Goal: Transaction & Acquisition: Purchase product/service

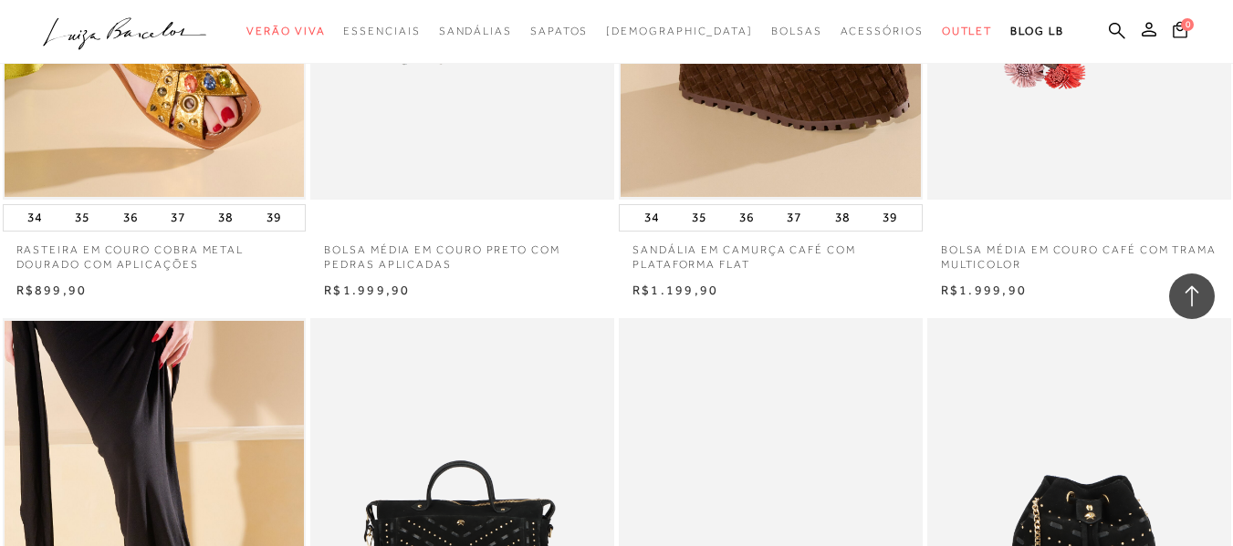
scroll to position [2098, 0]
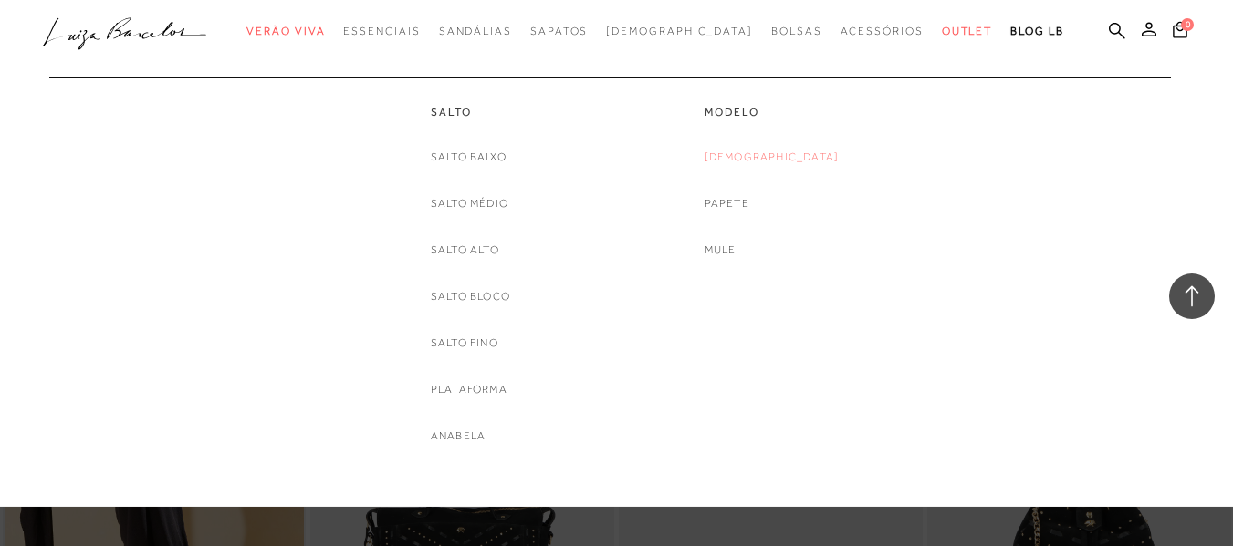
click at [769, 160] on link "[DEMOGRAPHIC_DATA]" at bounding box center [771, 157] width 135 height 19
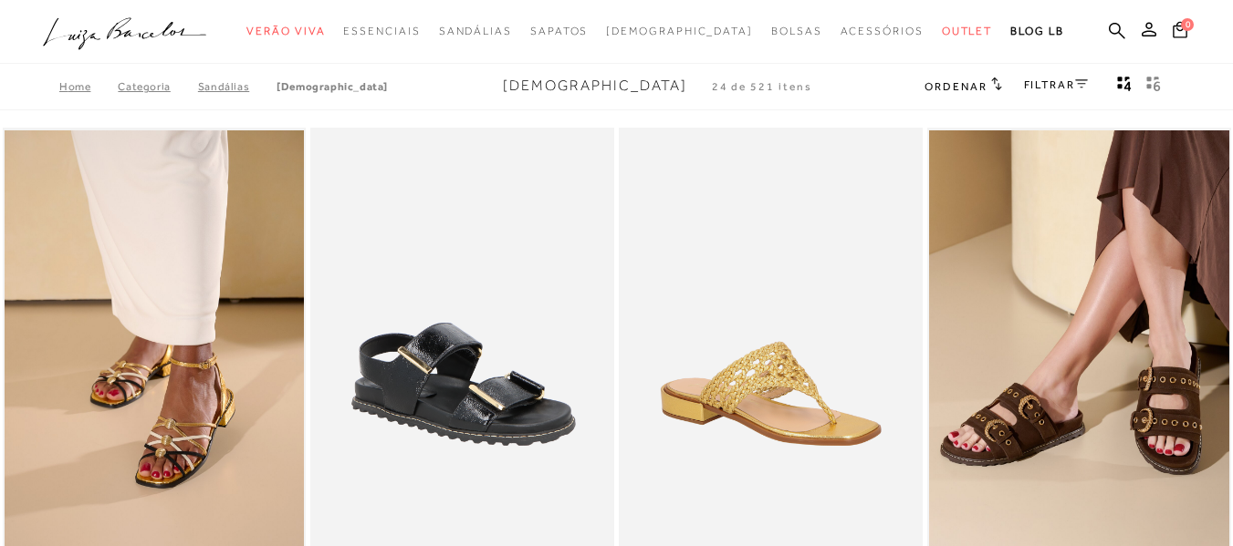
click at [1064, 85] on link "FILTRAR" at bounding box center [1056, 84] width 64 height 13
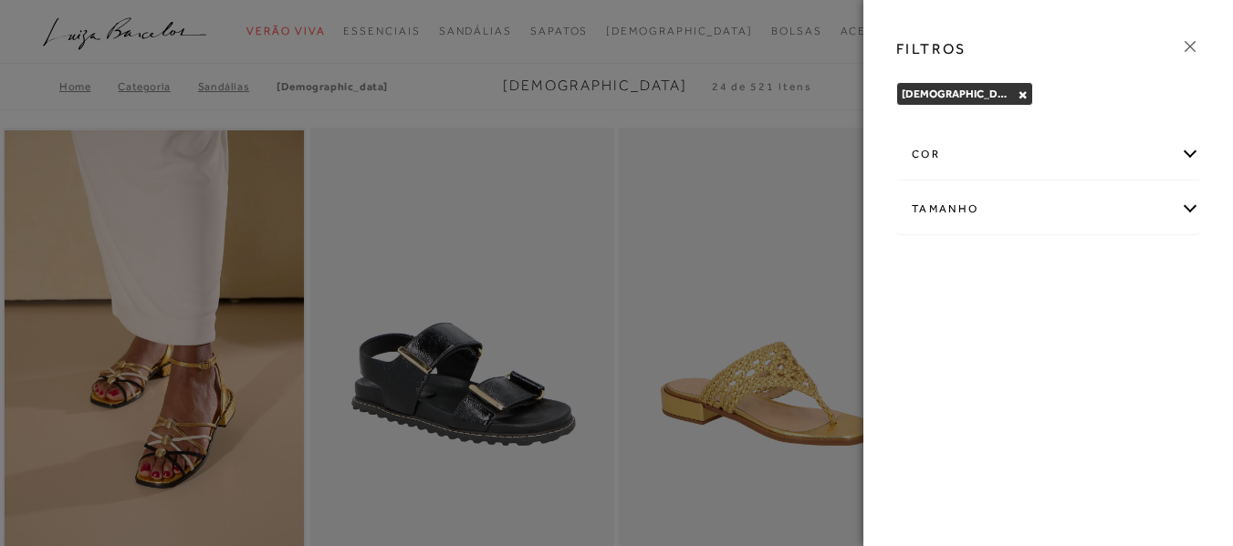
click at [1190, 156] on div "cor" at bounding box center [1048, 154] width 302 height 48
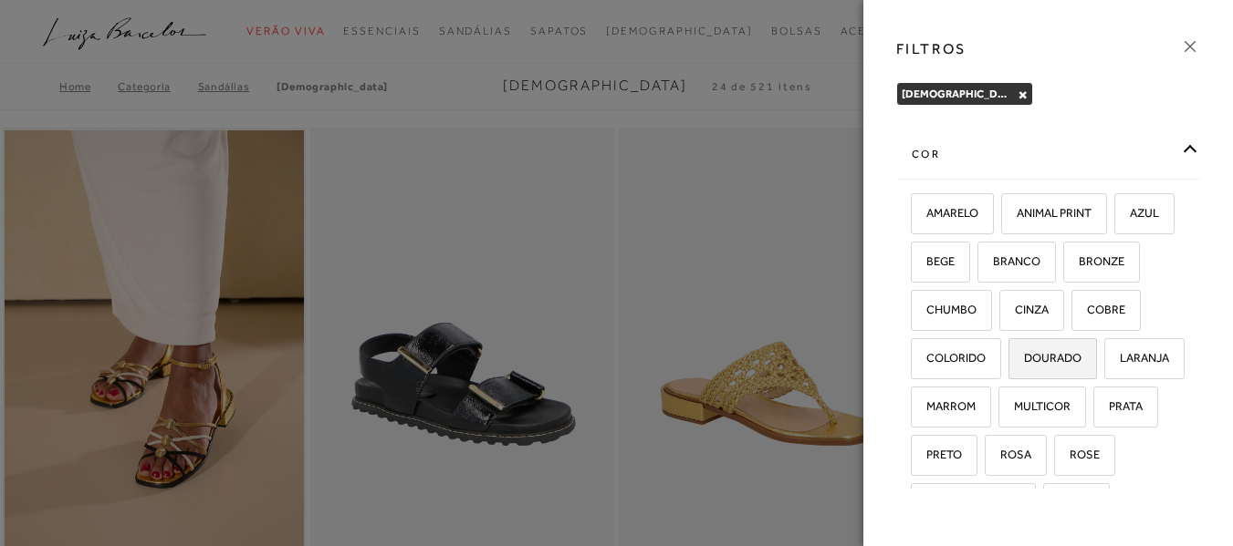
click at [1010, 365] on span "DOURADO" at bounding box center [1045, 358] width 71 height 14
click at [1005, 370] on input "DOURADO" at bounding box center [1014, 361] width 18 height 18
checkbox input "true"
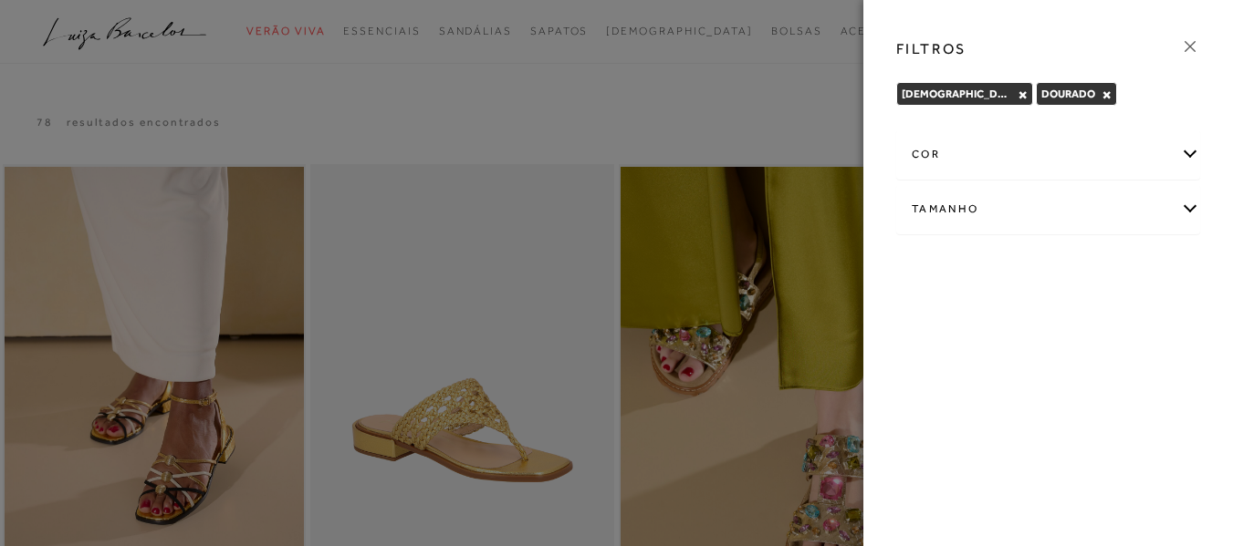
click at [1188, 210] on div "Tamanho" at bounding box center [1048, 209] width 302 height 48
click at [564, 128] on div at bounding box center [616, 273] width 1233 height 546
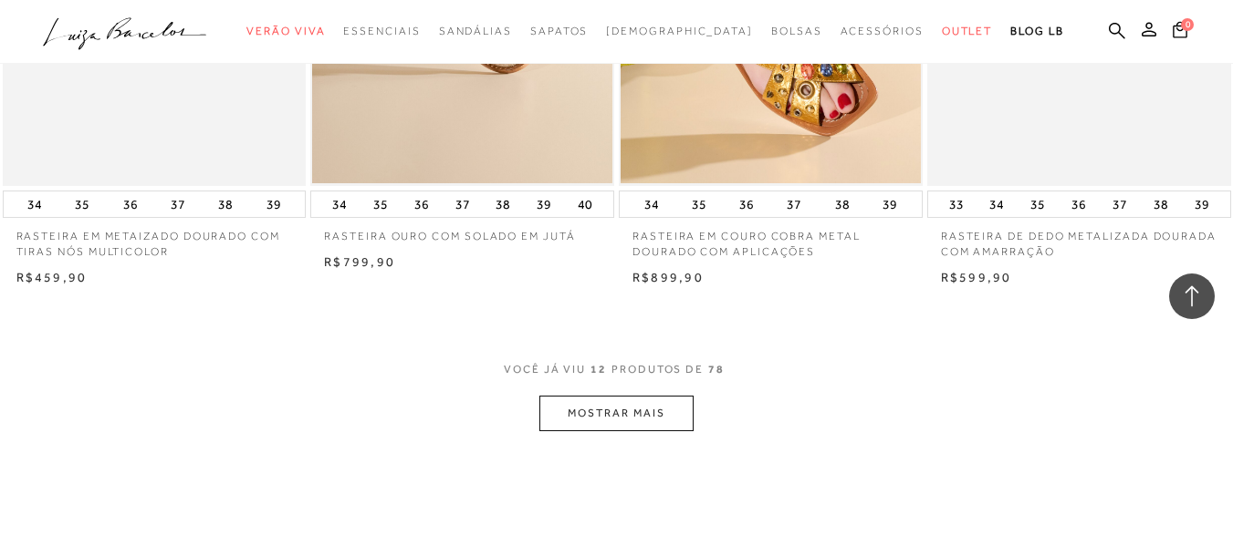
scroll to position [1642, 0]
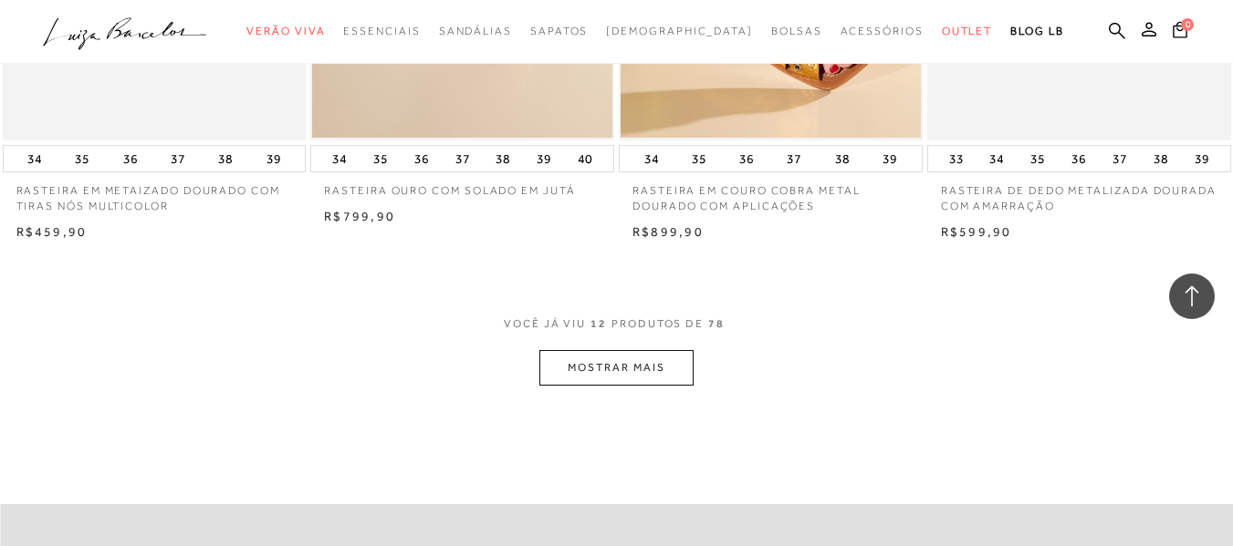
click at [615, 365] on button "MOSTRAR MAIS" at bounding box center [615, 368] width 153 height 36
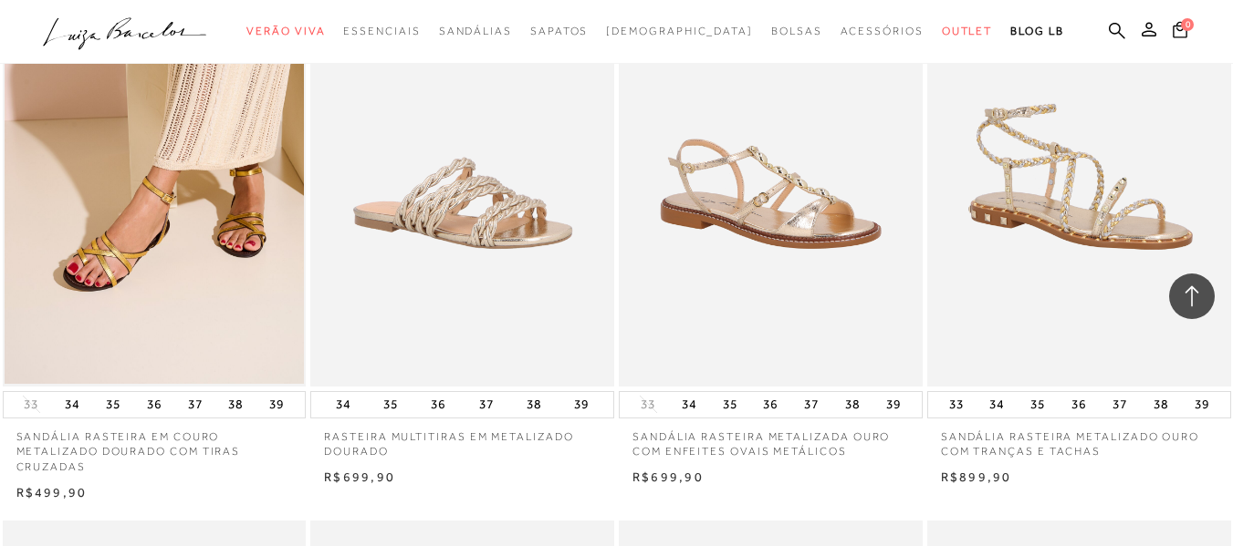
scroll to position [2554, 0]
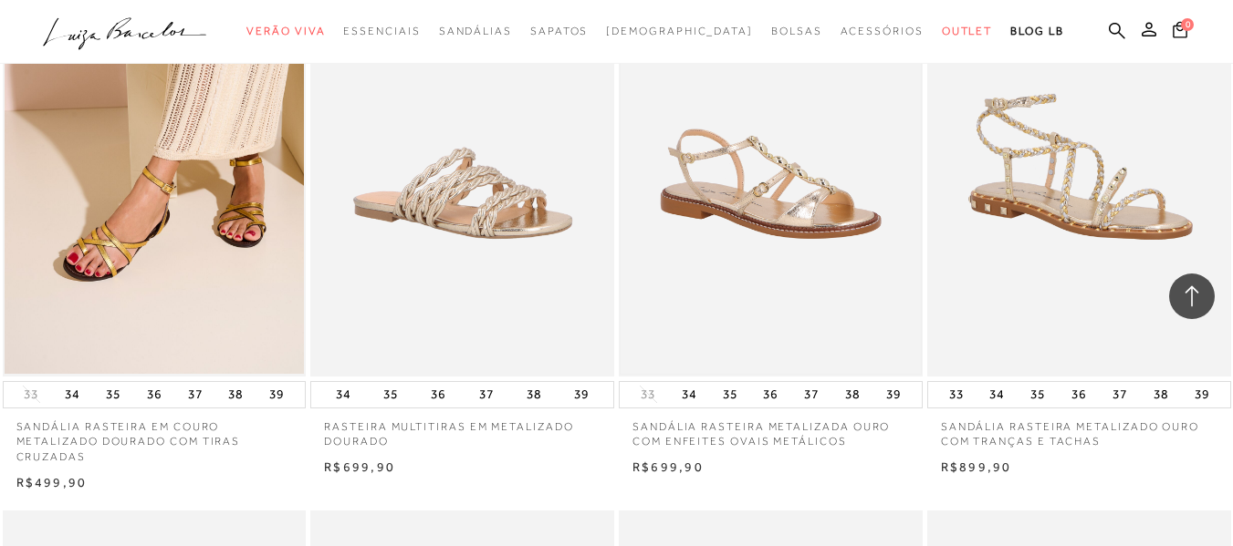
click at [796, 201] on img at bounding box center [770, 149] width 300 height 450
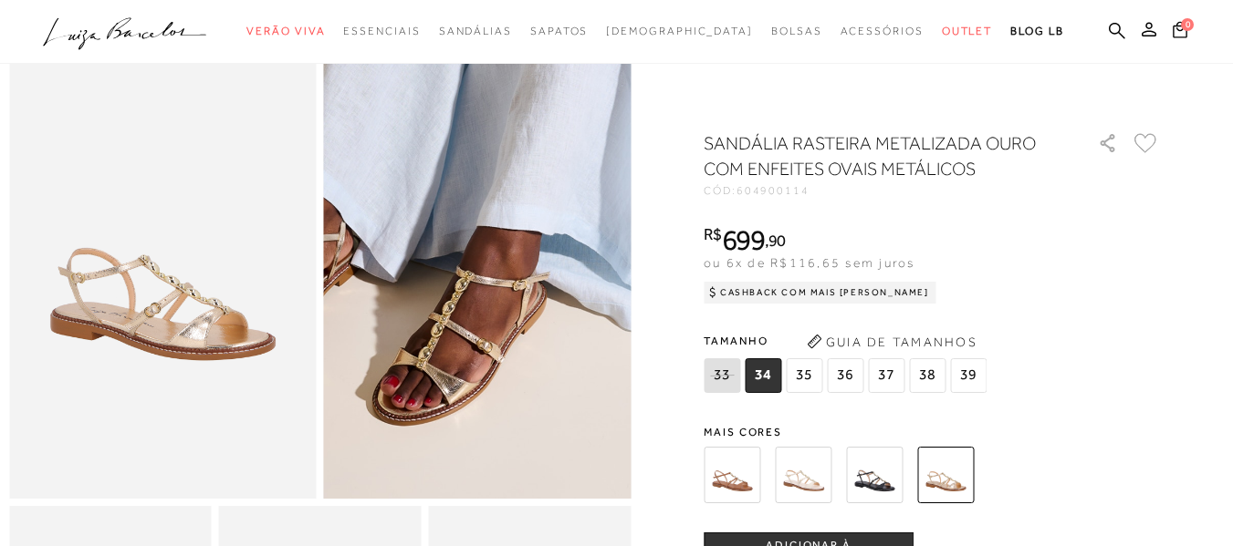
click at [471, 360] on img at bounding box center [487, 184] width 614 height 921
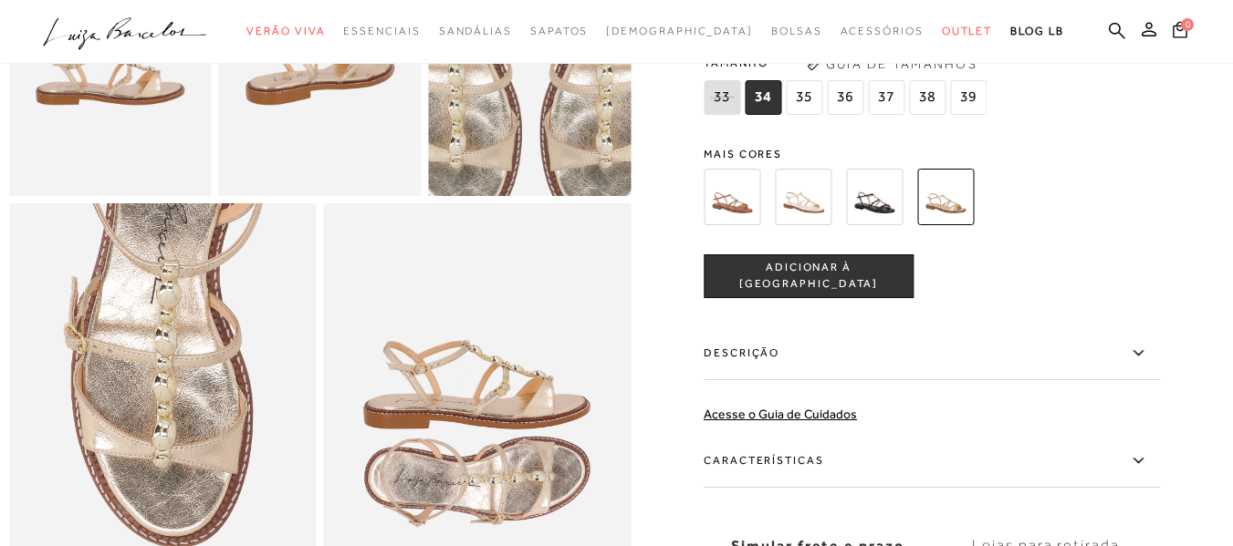
scroll to position [730, 0]
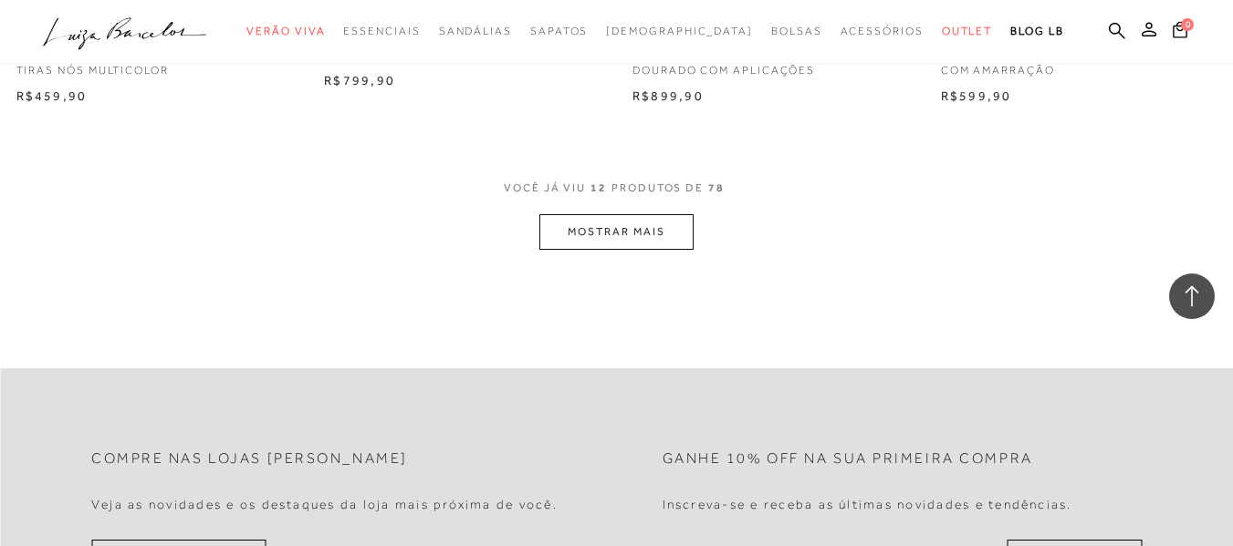
scroll to position [1825, 0]
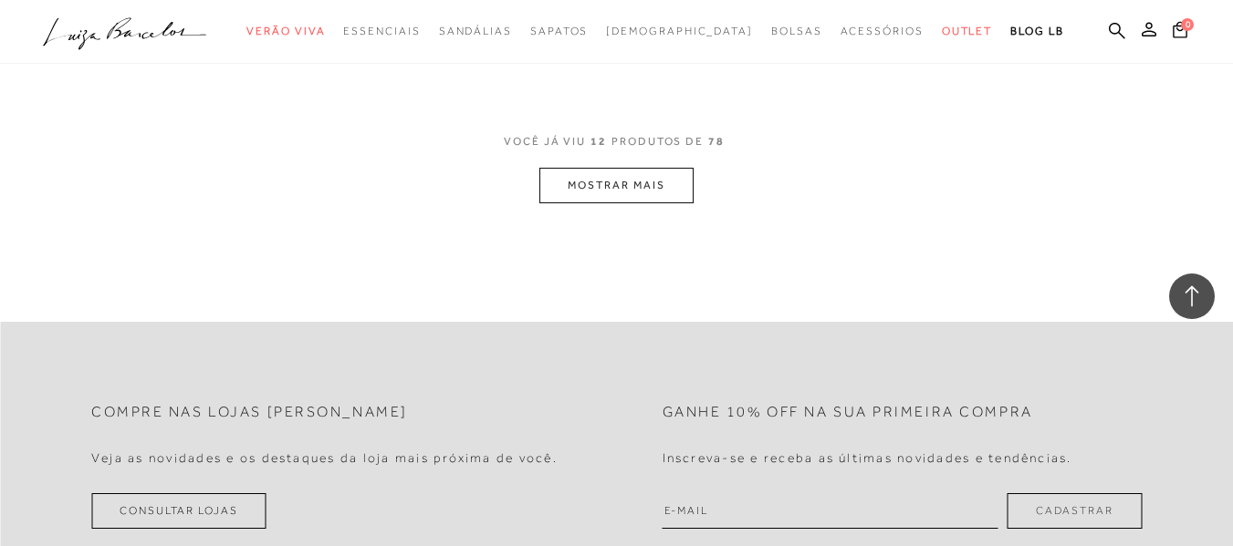
click at [608, 180] on button "MOSTRAR MAIS" at bounding box center [615, 186] width 153 height 36
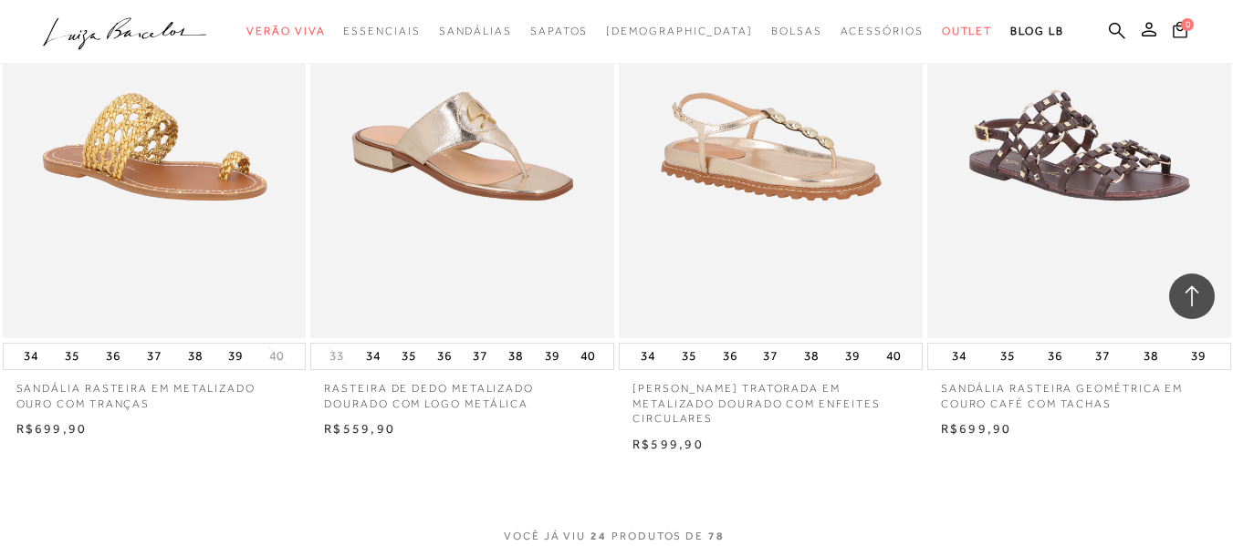
scroll to position [3284, 0]
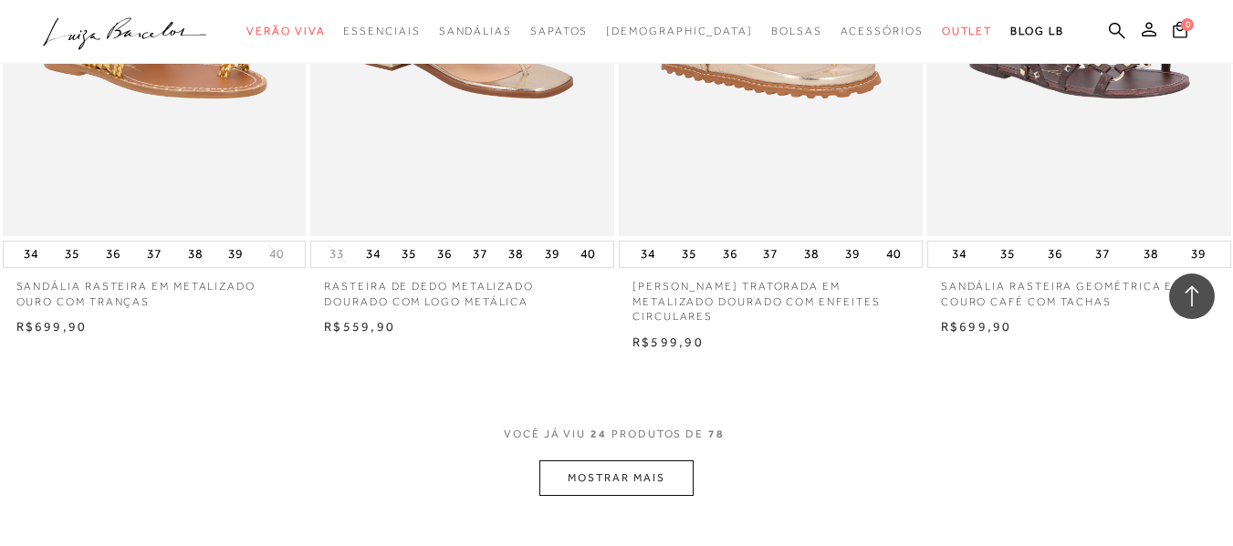
click at [629, 484] on button "MOSTRAR MAIS" at bounding box center [615, 479] width 153 height 36
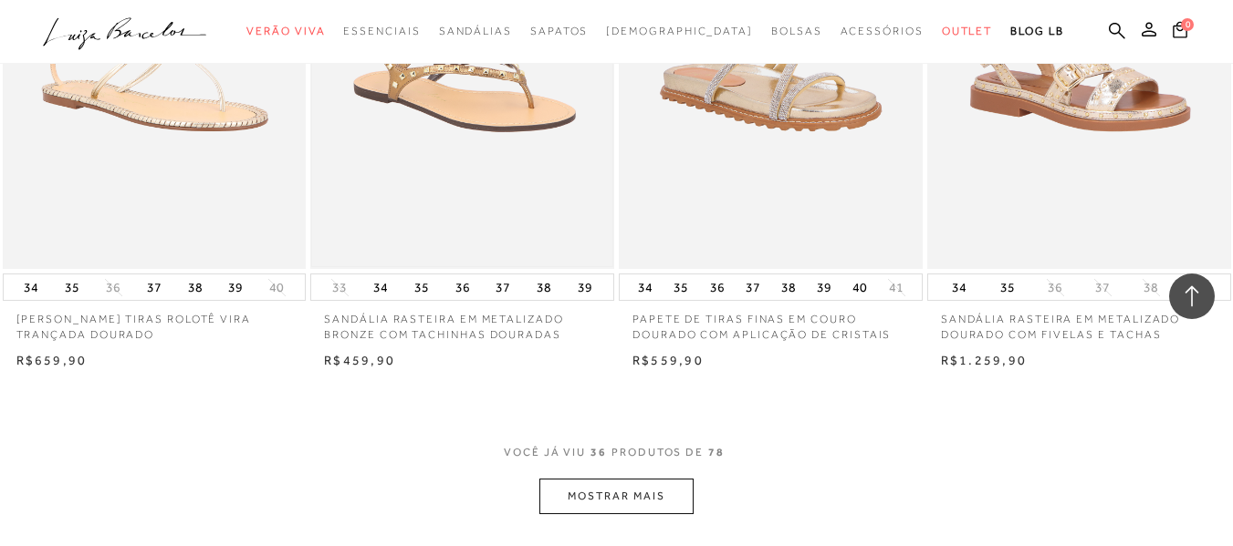
scroll to position [5109, 0]
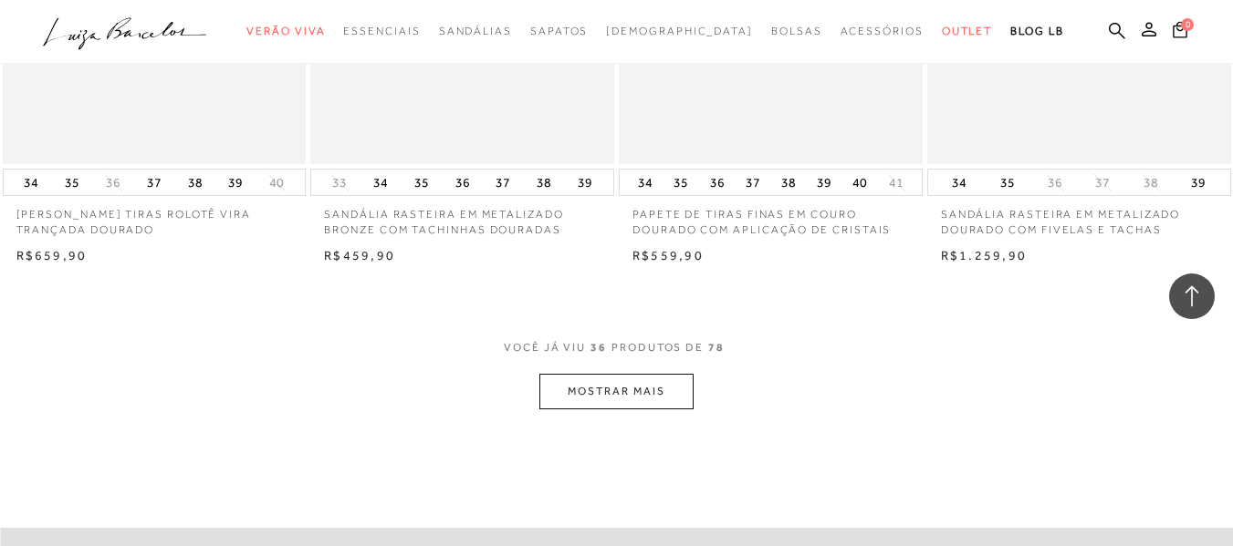
click at [614, 393] on button "MOSTRAR MAIS" at bounding box center [615, 392] width 153 height 36
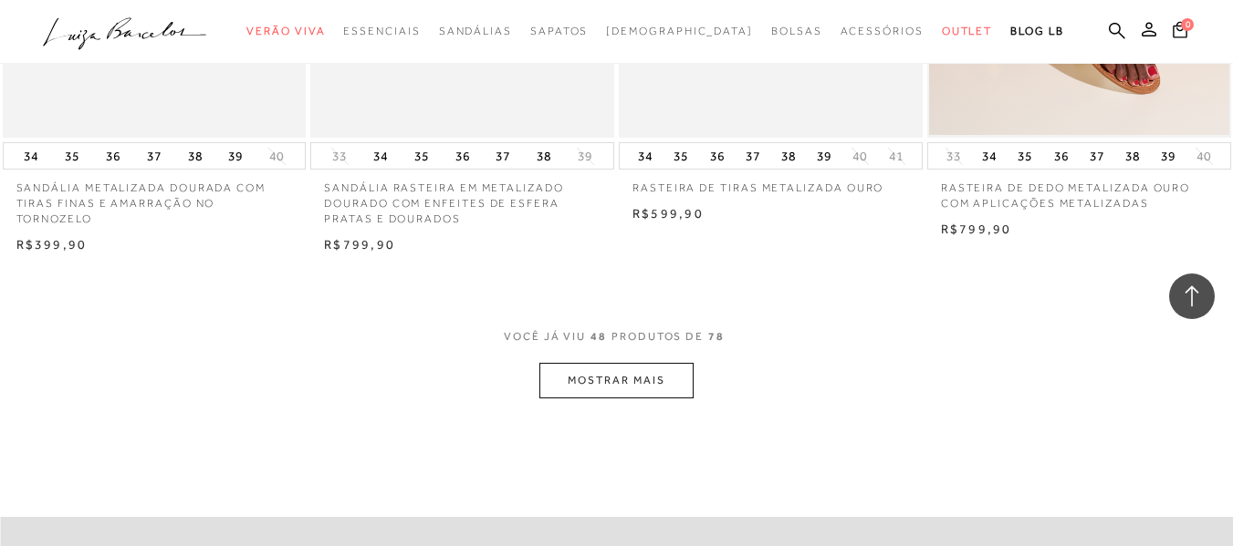
scroll to position [6933, 0]
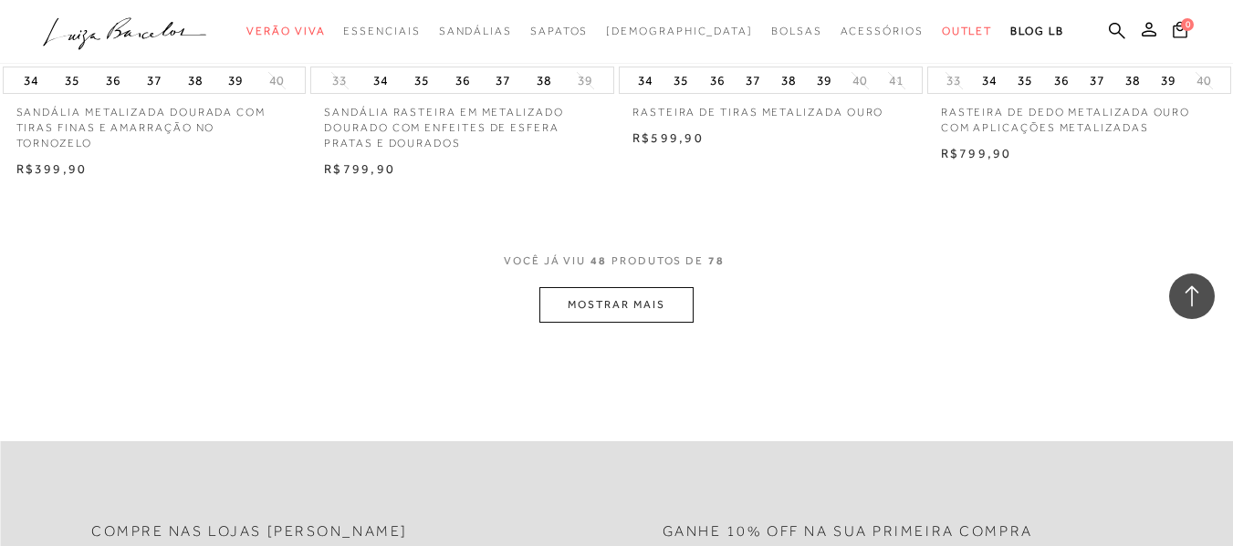
click at [636, 302] on button "MOSTRAR MAIS" at bounding box center [615, 305] width 153 height 36
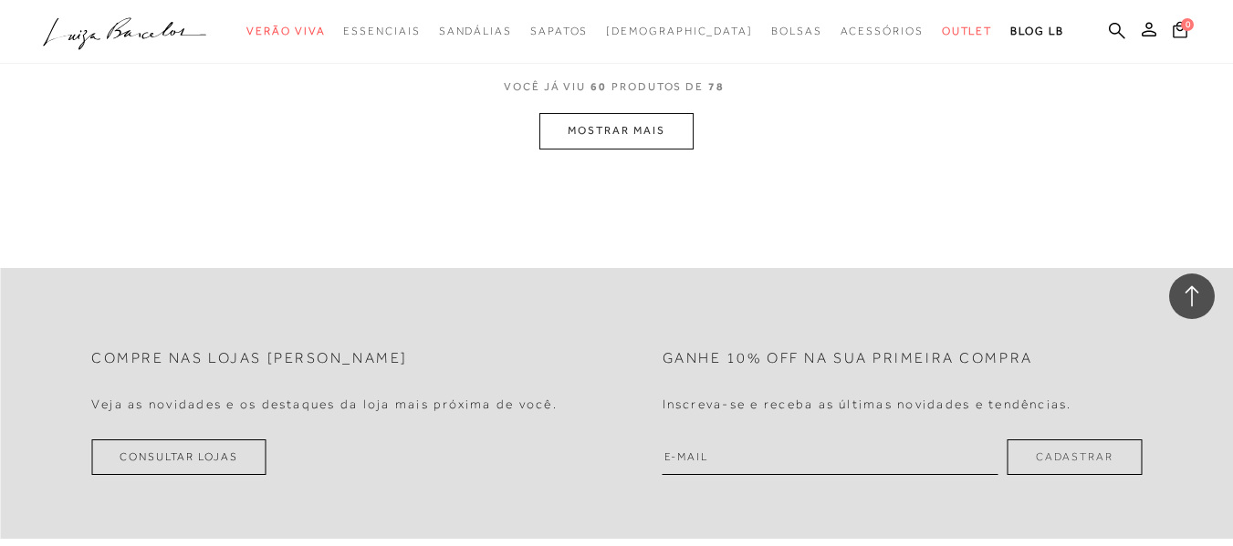
scroll to position [8849, 0]
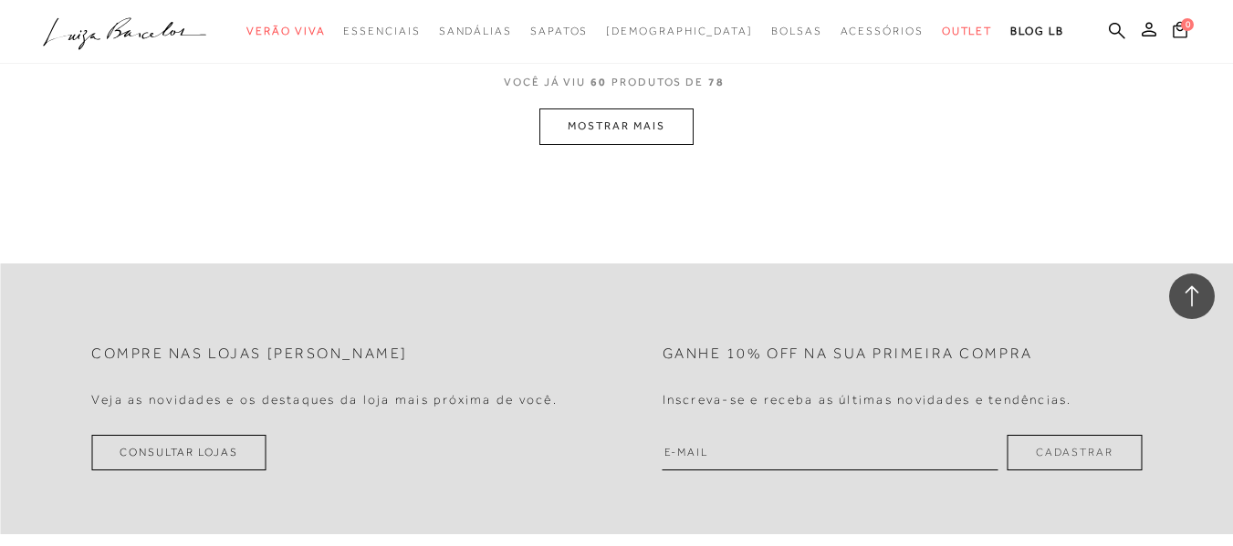
click at [620, 125] on button "MOSTRAR MAIS" at bounding box center [615, 127] width 153 height 36
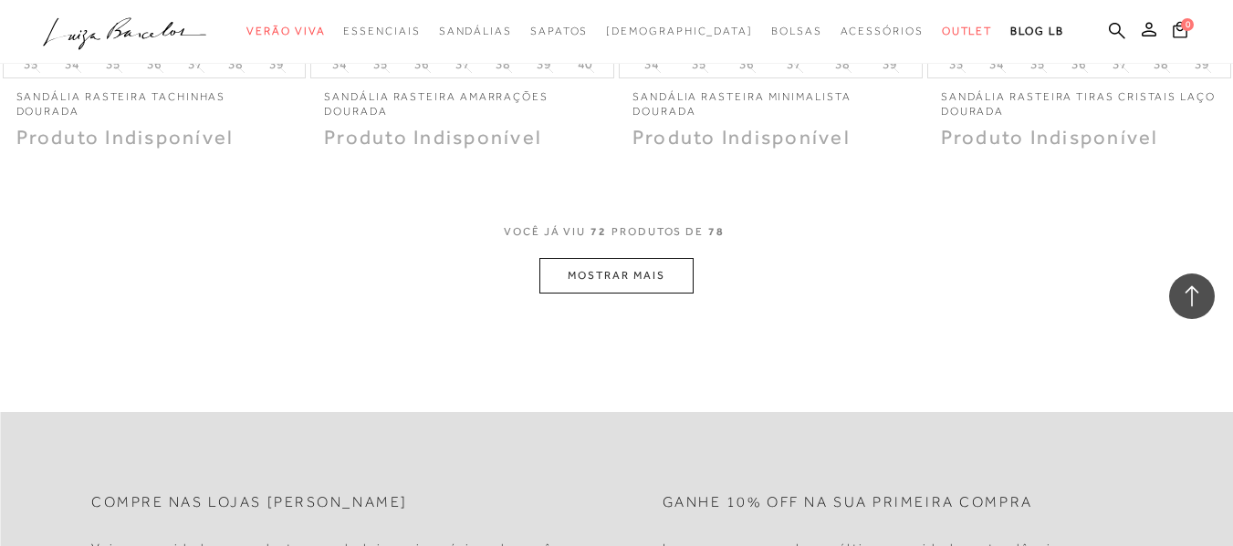
scroll to position [10491, 0]
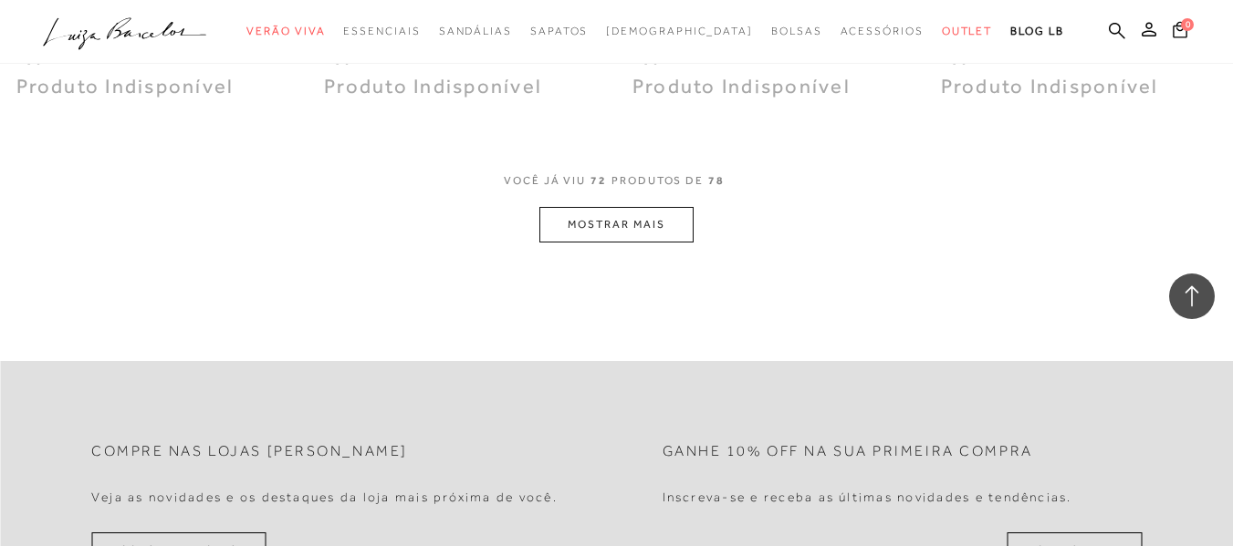
click at [628, 232] on button "MOSTRAR MAIS" at bounding box center [615, 225] width 153 height 36
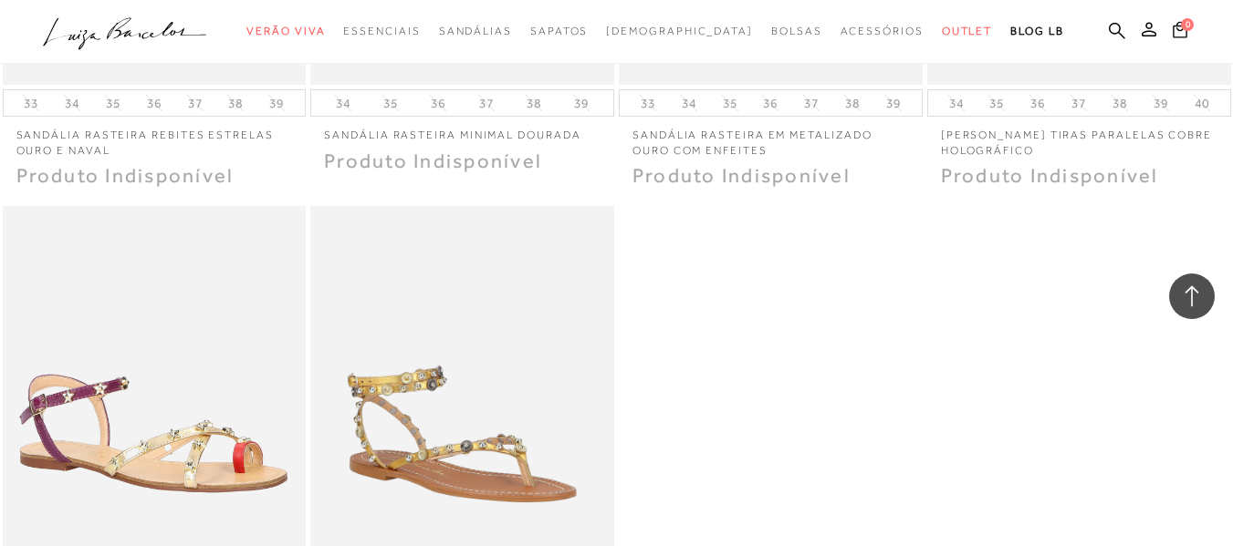
scroll to position [10947, 0]
